Goal: Transaction & Acquisition: Purchase product/service

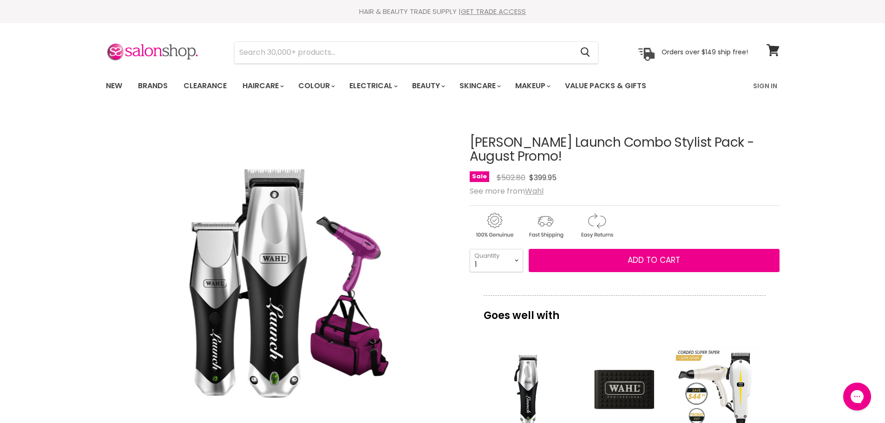
click at [529, 139] on h1 "[PERSON_NAME] Launch Combo Stylist Pack - August Promo!" at bounding box center [625, 150] width 310 height 29
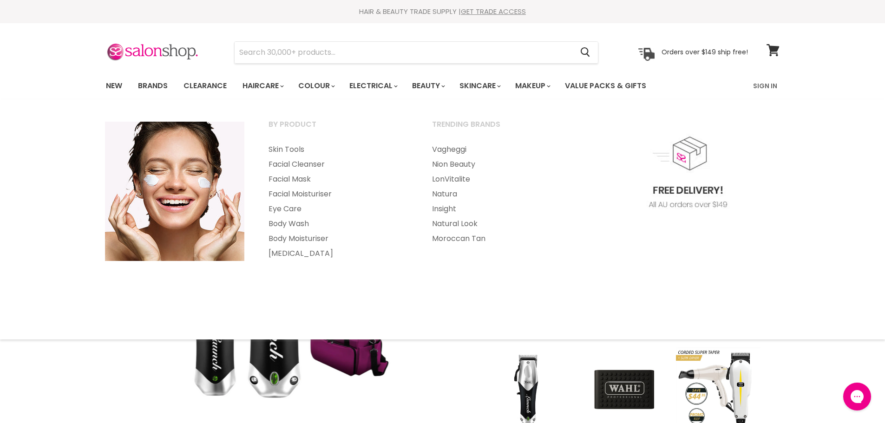
copy h1 "Launch"
